Goal: Task Accomplishment & Management: Complete application form

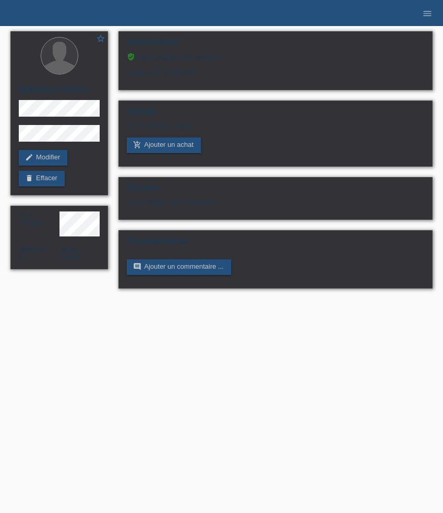
click at [424, 13] on icon "menu" at bounding box center [427, 13] width 10 height 10
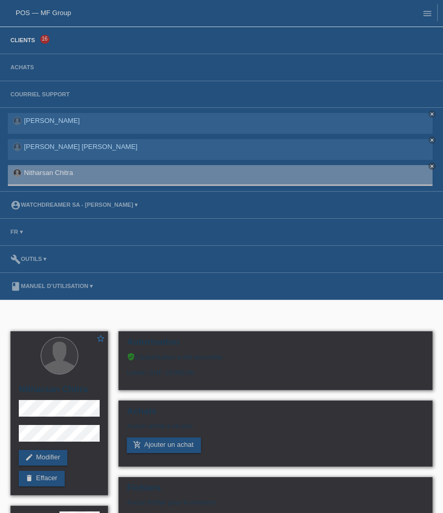
click at [22, 43] on link "Clients" at bounding box center [22, 40] width 35 height 6
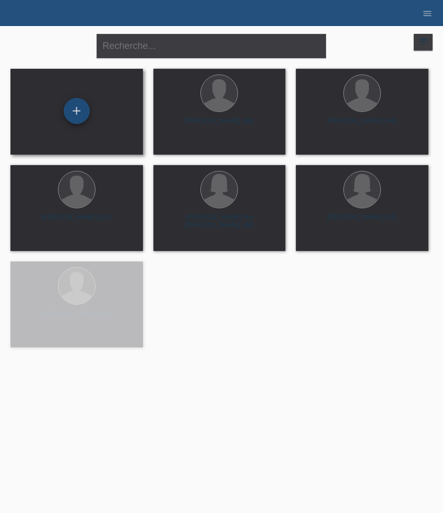
click at [76, 112] on div "+" at bounding box center [77, 111] width 26 height 26
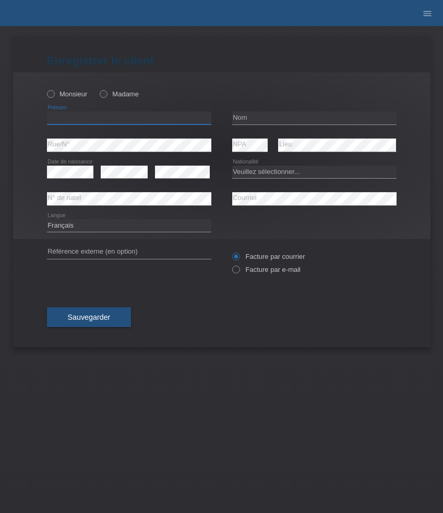
click at [110, 119] on input "text" at bounding box center [129, 118] width 164 height 13
paste input "Getuart"
type input "Getuart"
click at [78, 93] on label "Monsieur" at bounding box center [67, 94] width 41 height 8
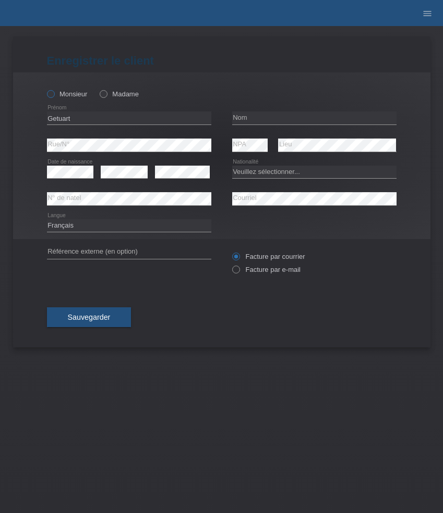
click at [54, 93] on input "Monsieur" at bounding box center [50, 93] width 7 height 7
radio input "true"
click at [291, 118] on input "text" at bounding box center [314, 118] width 164 height 13
paste input "Bytyqi"
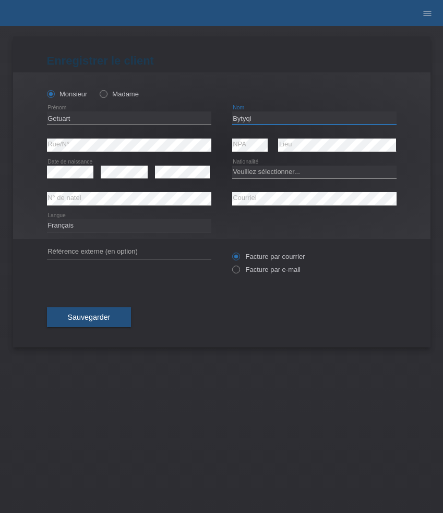
type input "Bytyqi"
click at [260, 175] on select "Veuillez sélectionner... Suisse Allemagne Autriche Liechtenstein ------------ A…" at bounding box center [314, 172] width 164 height 13
select select "XK"
click at [232, 166] on select "Veuillez sélectionner... Suisse Allemagne Autriche Liechtenstein ------------ A…" at bounding box center [314, 172] width 164 height 13
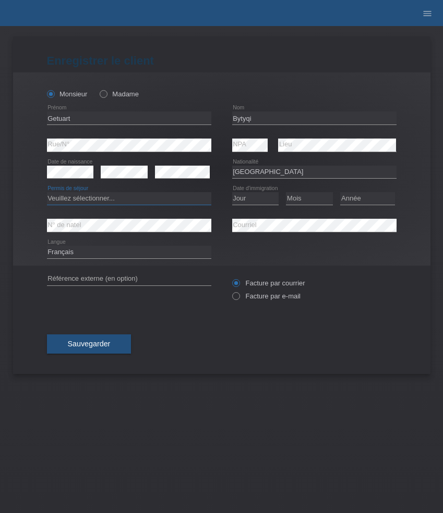
click at [128, 201] on select "Veuillez sélectionner... C B B - Statut de réfugié Autre" at bounding box center [129, 198] width 164 height 13
select select "C"
click at [47, 193] on select "Veuillez sélectionner... C B B - Statut de réfugié Autre" at bounding box center [129, 198] width 164 height 13
click at [257, 198] on select "Jour 01 02 03 04 05 06 07 08 09 10 11" at bounding box center [255, 198] width 47 height 13
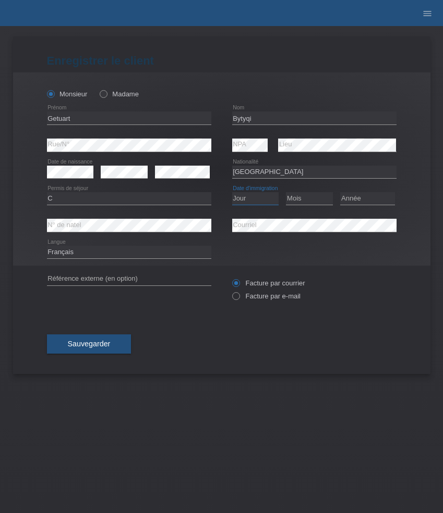
click at [255, 201] on select "Jour 01 02 03 04 05 06 07 08 09 10 11" at bounding box center [255, 198] width 47 height 13
select select "02"
click at [232, 193] on select "Jour 01 02 03 04 05 06 07 08 09 10 11" at bounding box center [255, 198] width 47 height 13
click at [309, 194] on select "Mois 01 02 03 04 05 06 07 08 09 10 11" at bounding box center [309, 198] width 47 height 13
click at [286, 193] on select "Mois 01 02 03 04 05 06 07 08 09 10 11" at bounding box center [309, 198] width 47 height 13
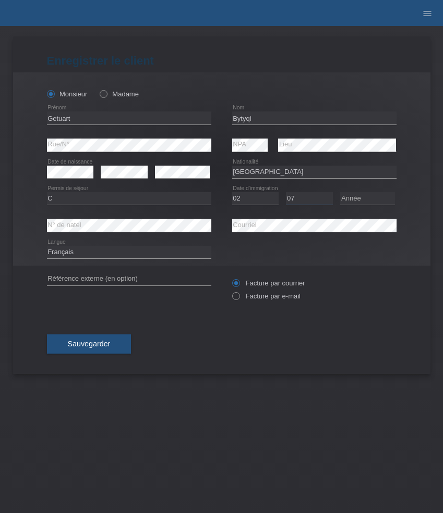
click at [315, 199] on select "Mois 01 02 03 04 05 06 07 08 09 10 11" at bounding box center [309, 198] width 47 height 13
select select "06"
click at [286, 193] on select "Mois 01 02 03 04 05 06 07 08 09 10 11" at bounding box center [309, 198] width 47 height 13
click at [363, 198] on select "Année 2025 2024 2023 2022 2021 2020 2019 2018 2017 2016 2015 2014 2013 2012 201…" at bounding box center [367, 198] width 55 height 13
select select "2018"
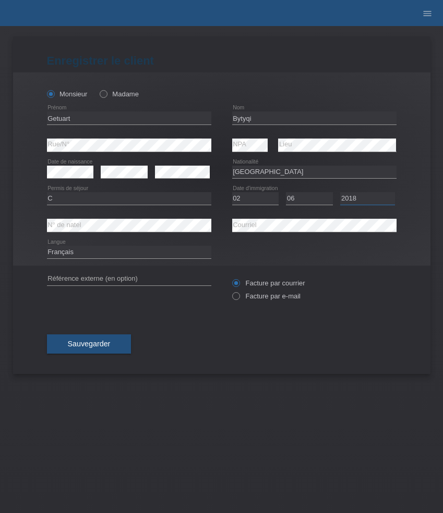
click at [340, 193] on select "Année 2025 2024 2023 2022 2021 2020 2019 2018 2017 2016 2015 2014 2013 2012 201…" at bounding box center [367, 198] width 55 height 13
click at [281, 300] on label "Facture par e-mail" at bounding box center [266, 296] width 68 height 8
click at [239, 301] on input "Facture par e-mail" at bounding box center [235, 298] width 7 height 13
radio input "true"
click at [115, 345] on button "Sauvegarder" at bounding box center [89, 345] width 84 height 20
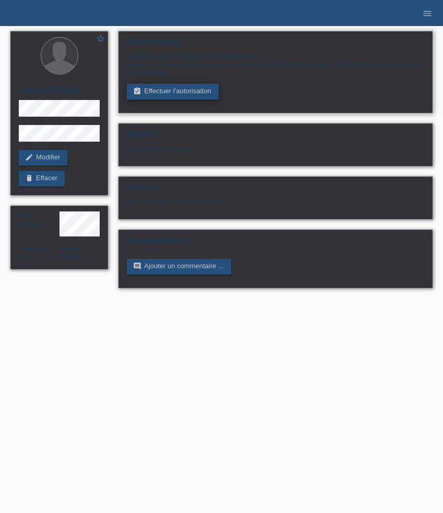
click at [188, 88] on link "assignment_turned_in Effectuer l’autorisation" at bounding box center [172, 92] width 91 height 16
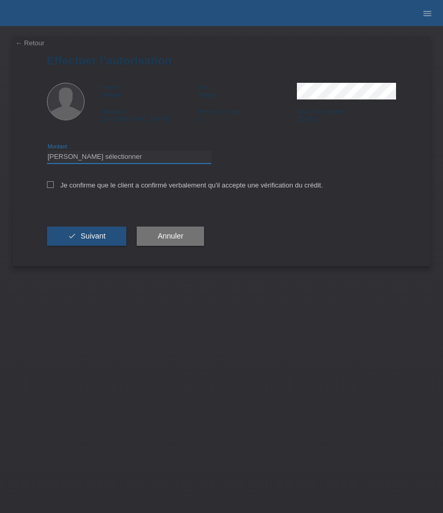
click at [100, 158] on select "Veuillez sélectionner CHF 1.00 - CHF 499.00 CHF 500.00 - CHF 1'999.00 CHF 2'000…" at bounding box center [129, 157] width 164 height 13
select select "3"
click at [47, 152] on select "Veuillez sélectionner CHF 1.00 - CHF 499.00 CHF 500.00 - CHF 1'999.00 CHF 2'000…" at bounding box center [129, 157] width 164 height 13
click at [82, 189] on label "Je confirme que le client a confirmé verbalement qu'il accepte une vérification…" at bounding box center [185, 185] width 276 height 8
click at [54, 188] on input "Je confirme que le client a confirmé verbalement qu'il accepte une vérification…" at bounding box center [50, 184] width 7 height 7
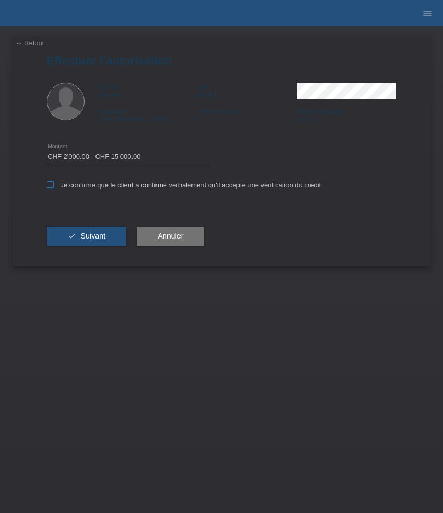
checkbox input "true"
click at [87, 230] on button "check Suivant" at bounding box center [87, 237] width 80 height 20
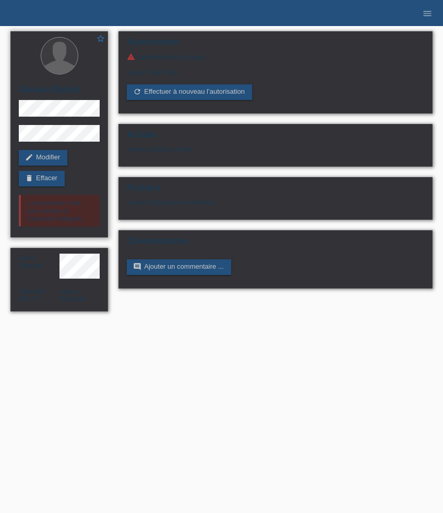
click at [63, 90] on h2 "Getuart Bytyqi" at bounding box center [59, 92] width 81 height 16
